Goal: Entertainment & Leisure: Consume media (video, audio)

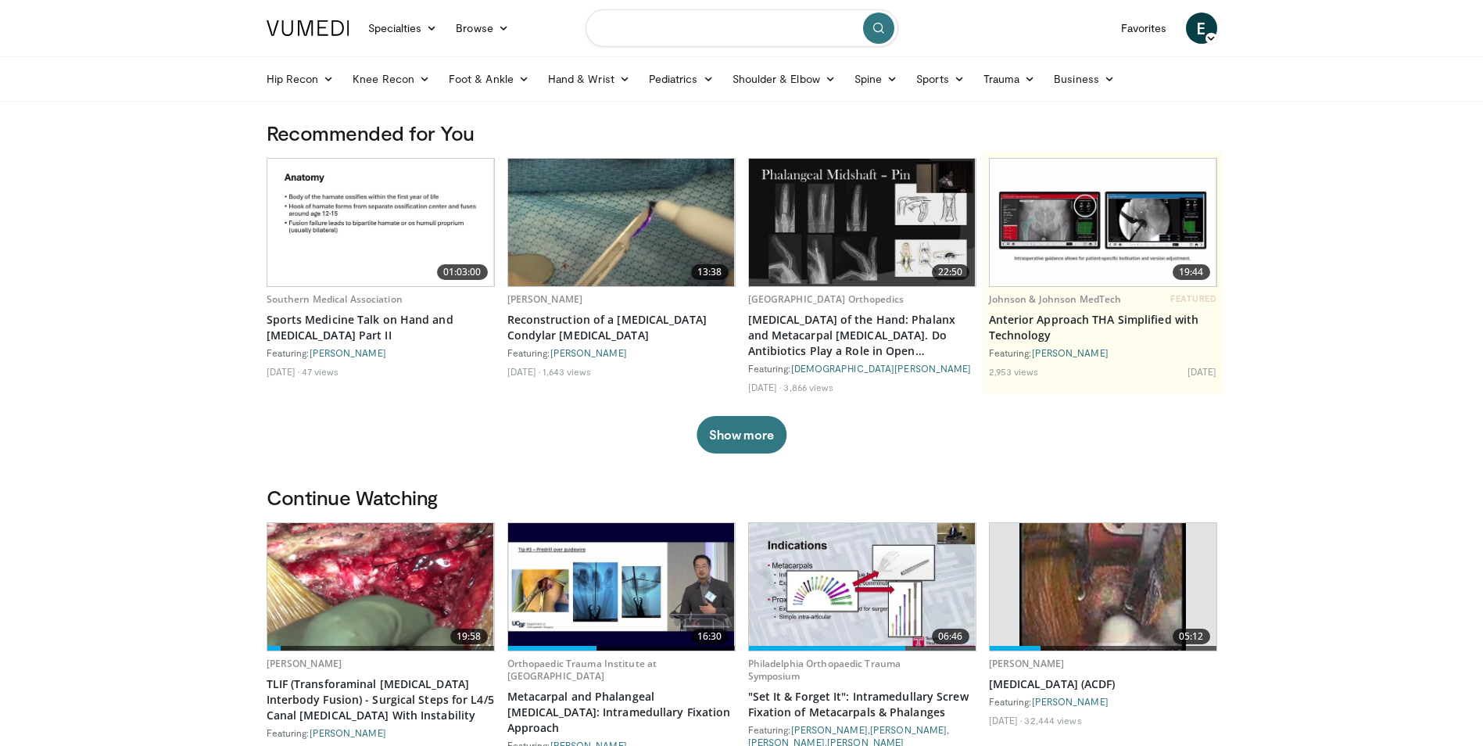
click at [658, 23] on input "Search topics, interventions" at bounding box center [742, 28] width 313 height 38
type input "**********"
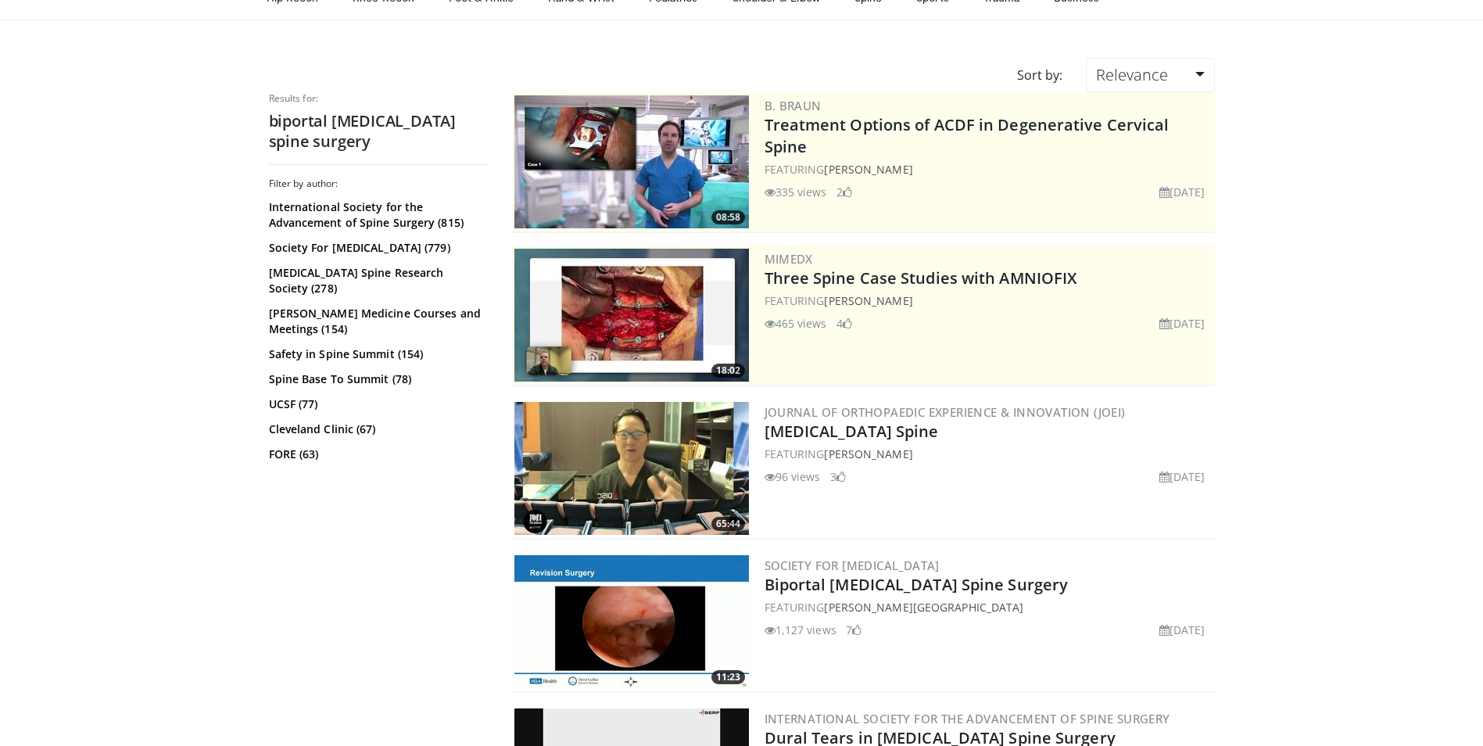
scroll to position [156, 0]
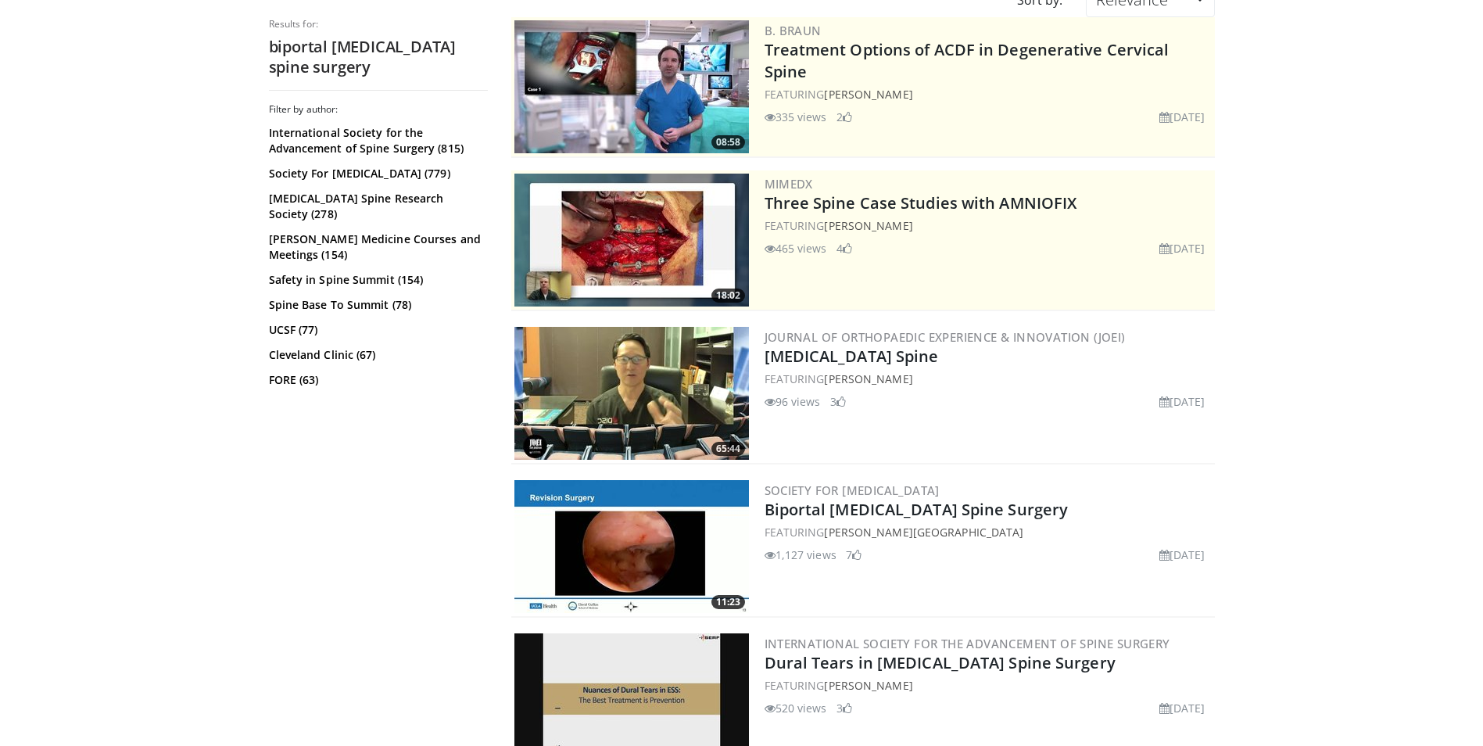
click at [700, 568] on img at bounding box center [631, 546] width 235 height 133
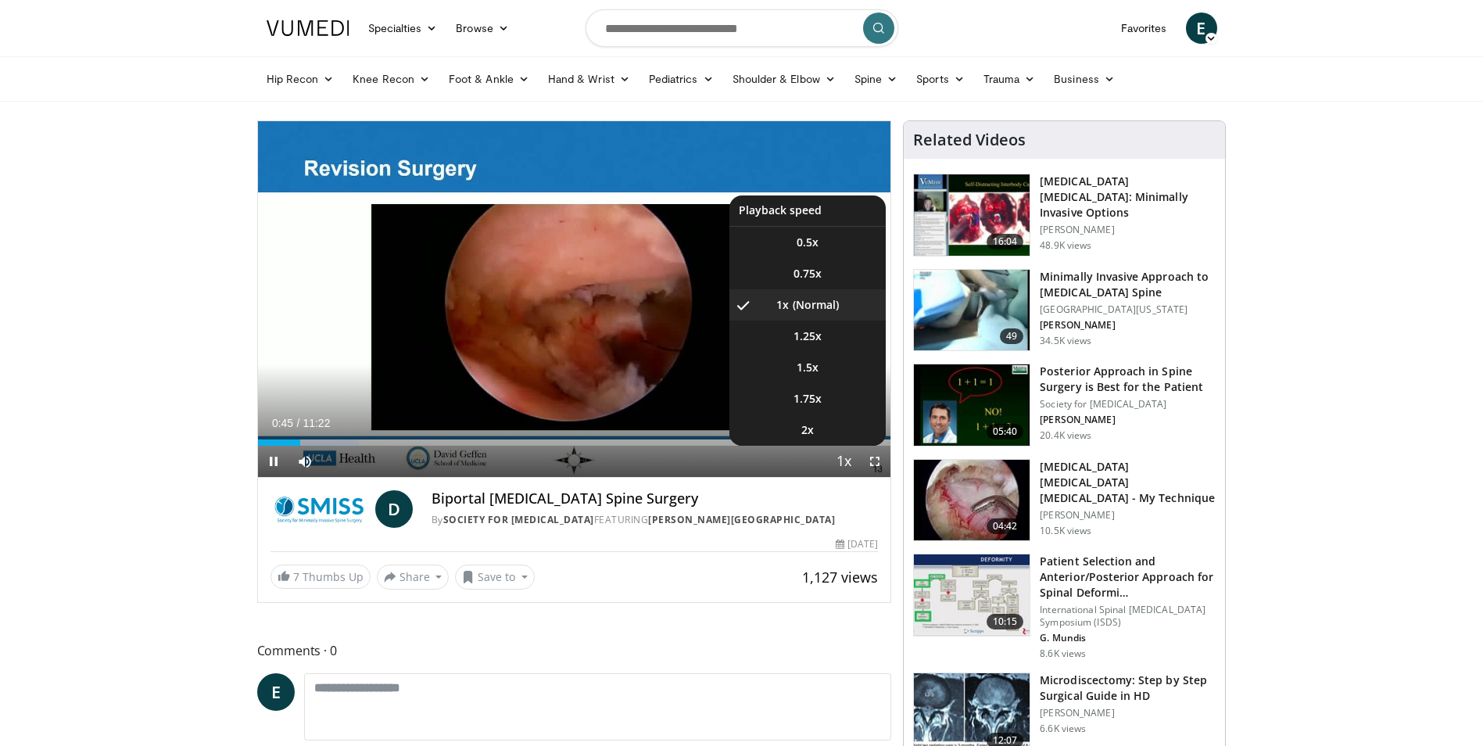
click at [855, 459] on span "Video Player" at bounding box center [844, 461] width 22 height 31
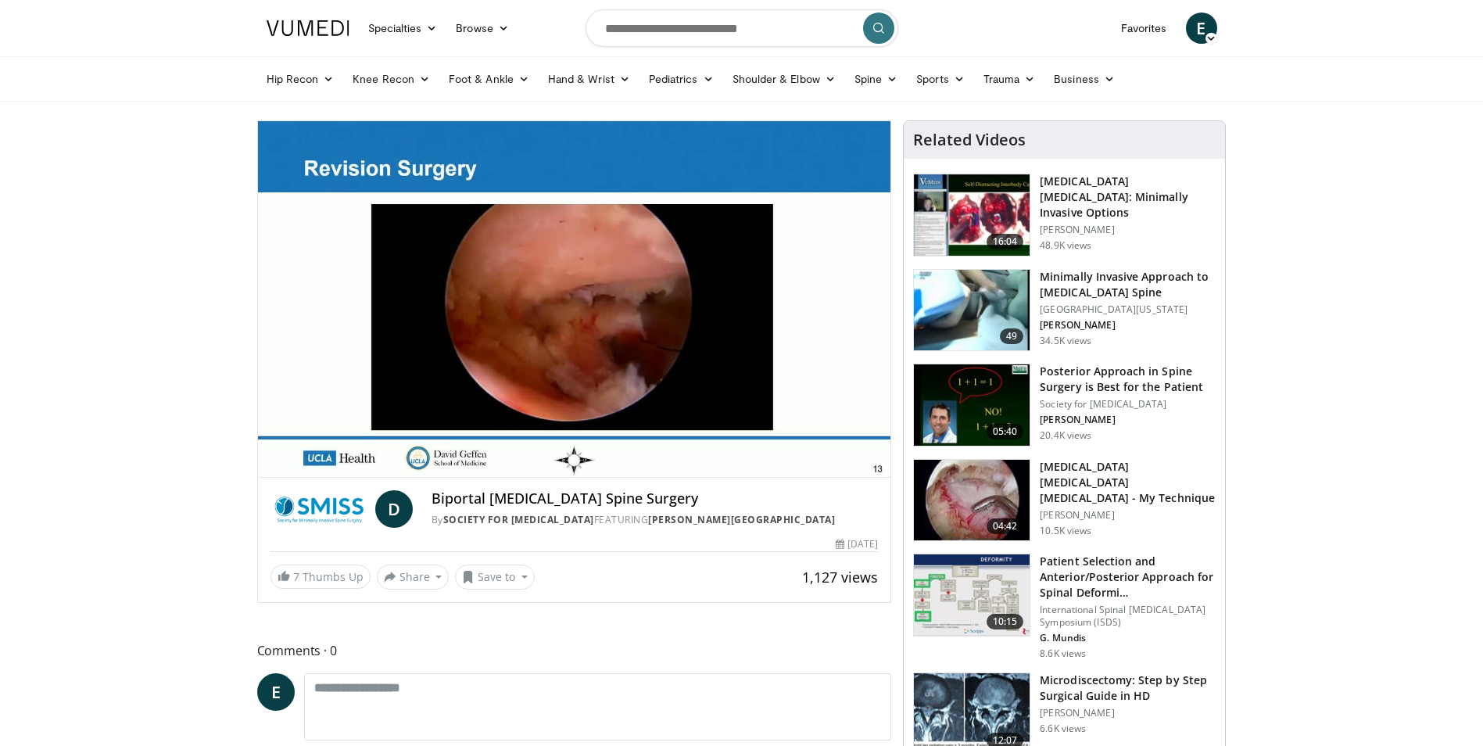
click at [849, 458] on span "Video Player" at bounding box center [844, 461] width 22 height 31
click at [849, 458] on div "10 seconds Tap to unmute" at bounding box center [574, 299] width 633 height 356
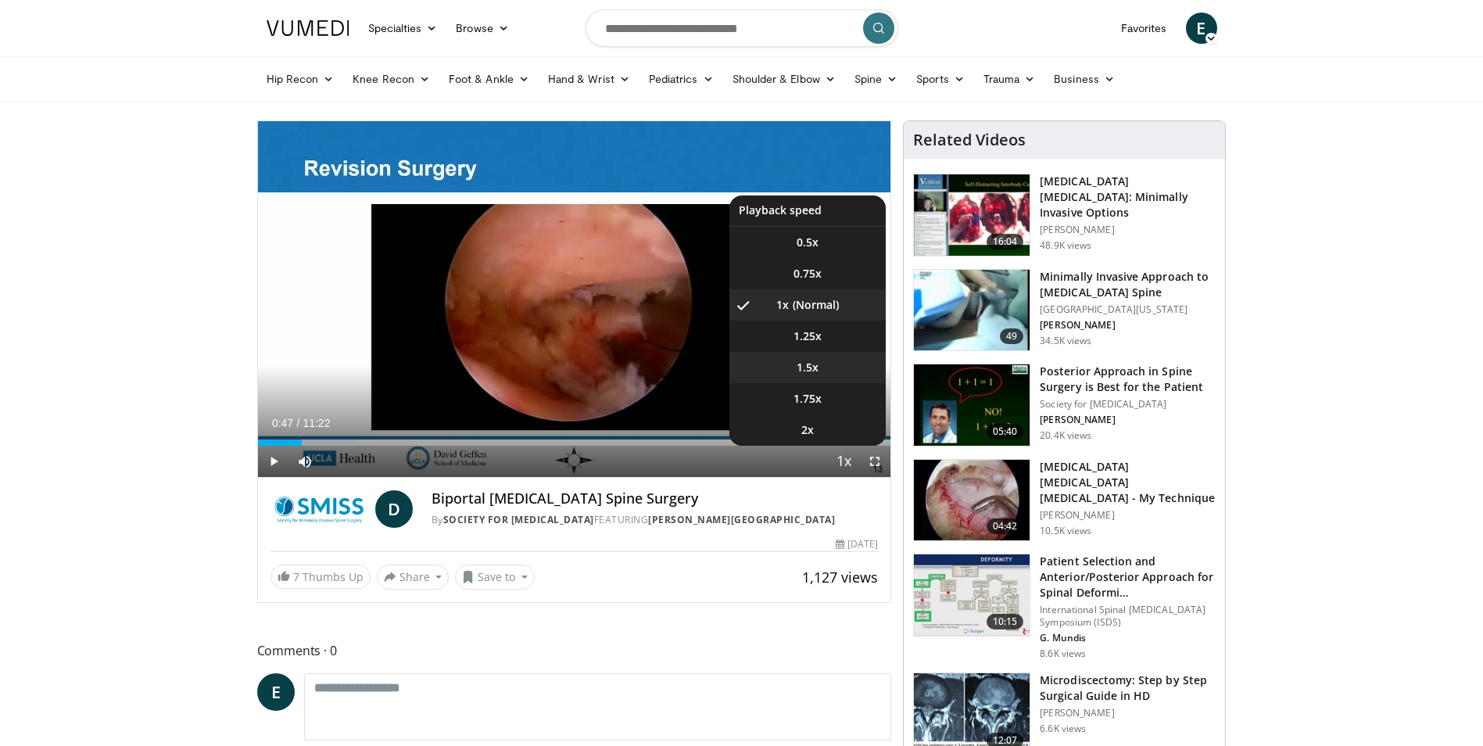
click at [821, 359] on li "1.5x" at bounding box center [807, 367] width 156 height 31
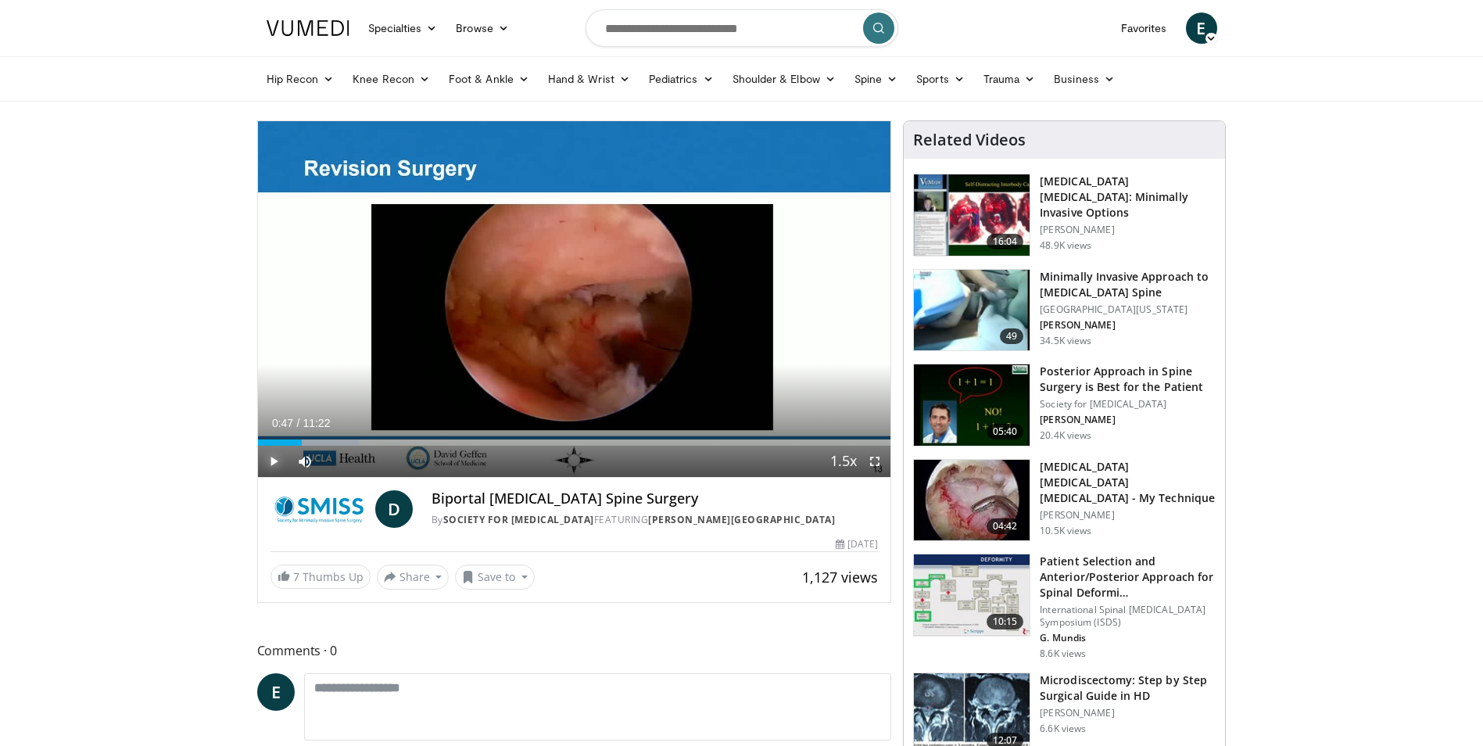
click at [276, 462] on span "Video Player" at bounding box center [273, 461] width 31 height 31
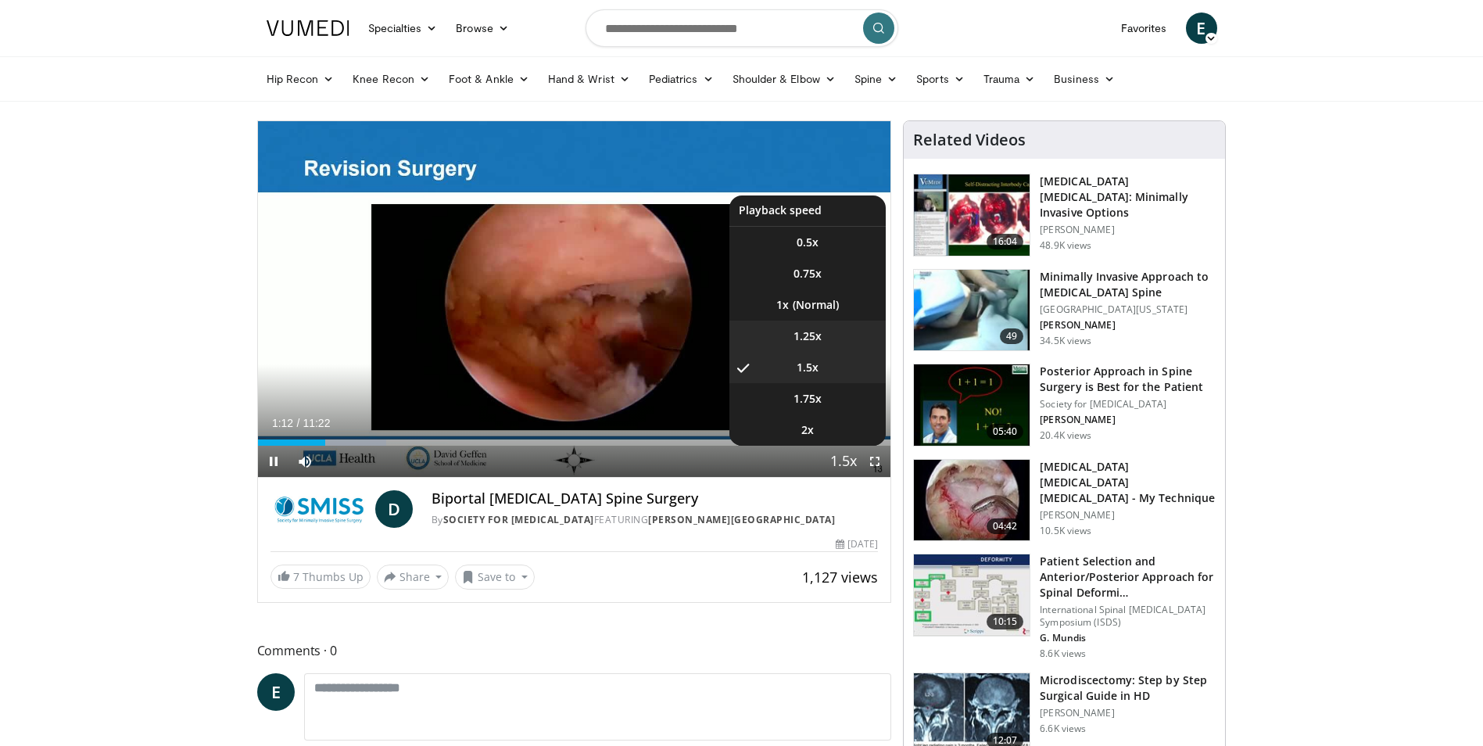
click at [814, 335] on span "1.25x" at bounding box center [808, 336] width 28 height 16
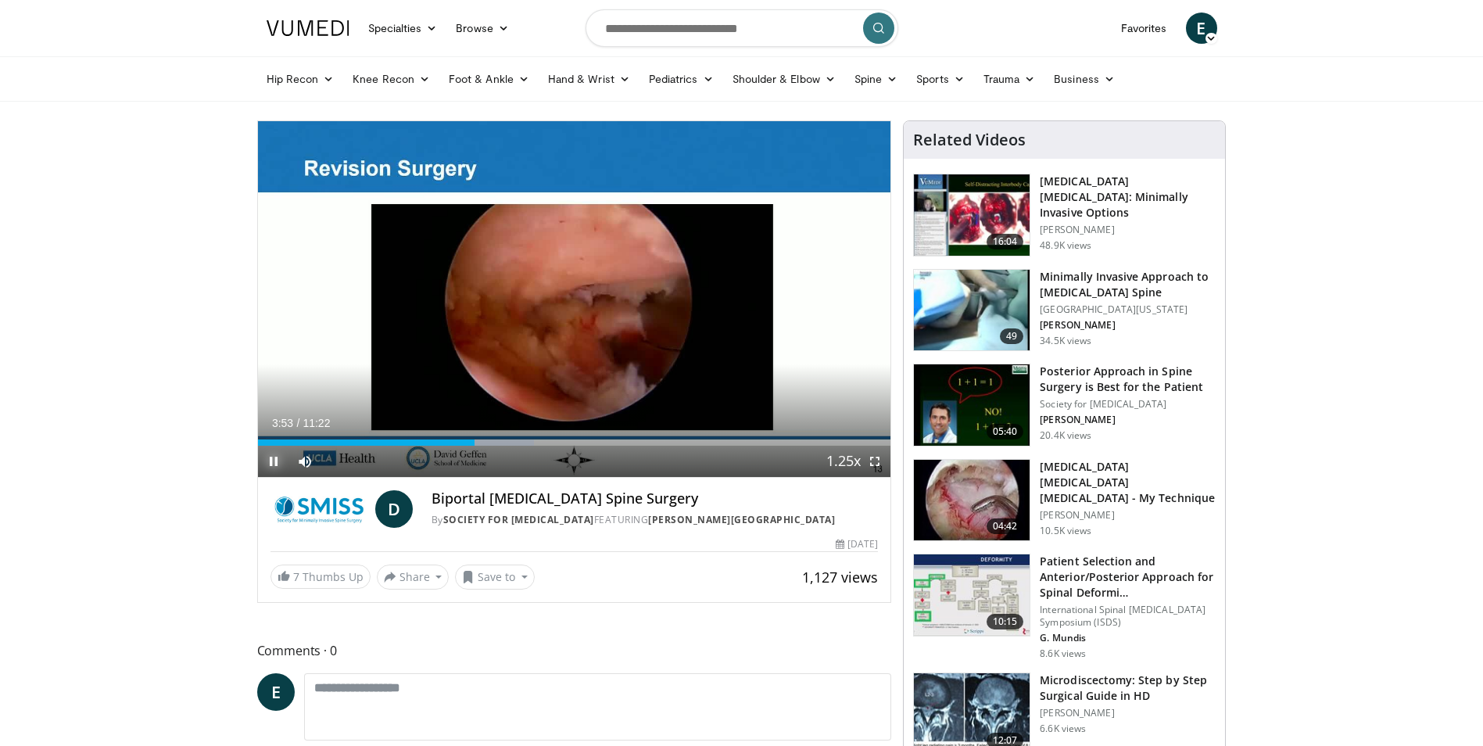
click at [267, 457] on span "Video Player" at bounding box center [273, 461] width 31 height 31
